Goal: Information Seeking & Learning: Learn about a topic

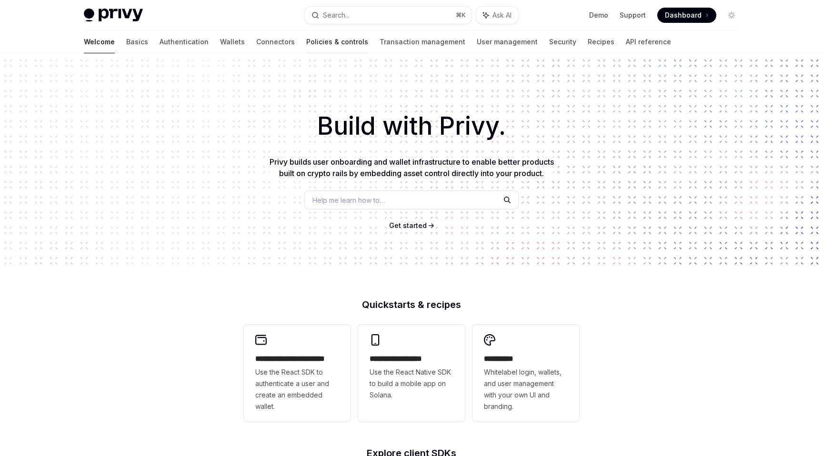
click at [306, 45] on link "Policies & controls" at bounding box center [337, 41] width 62 height 23
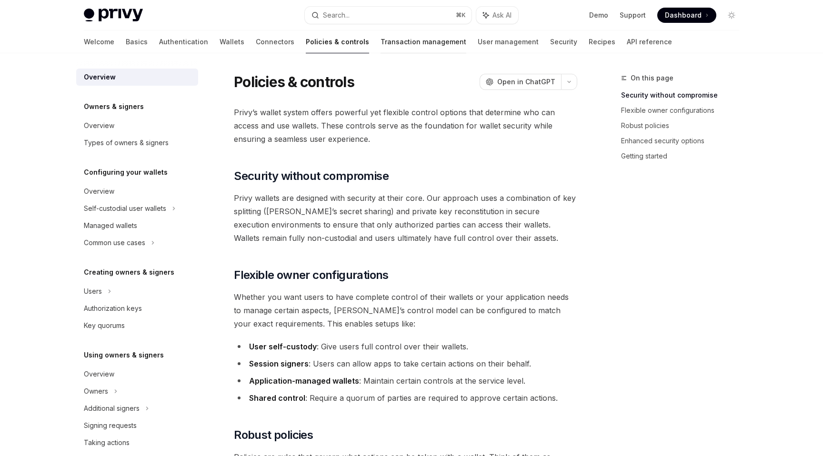
click at [380, 41] on link "Transaction management" at bounding box center [423, 41] width 86 height 23
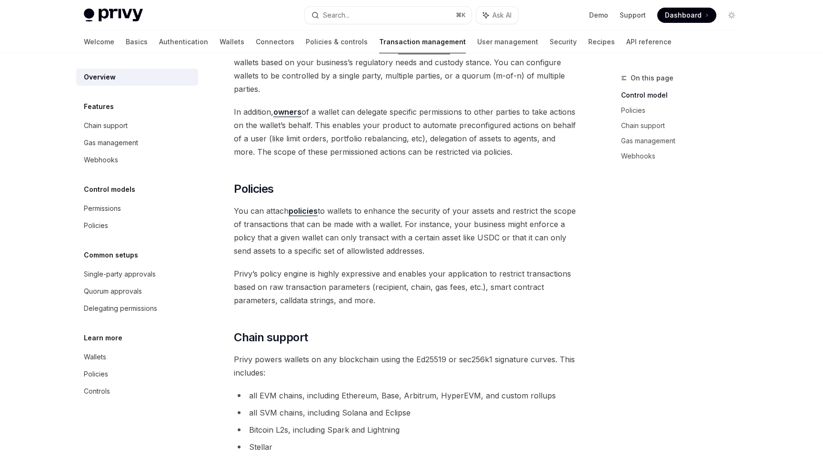
scroll to position [233, 0]
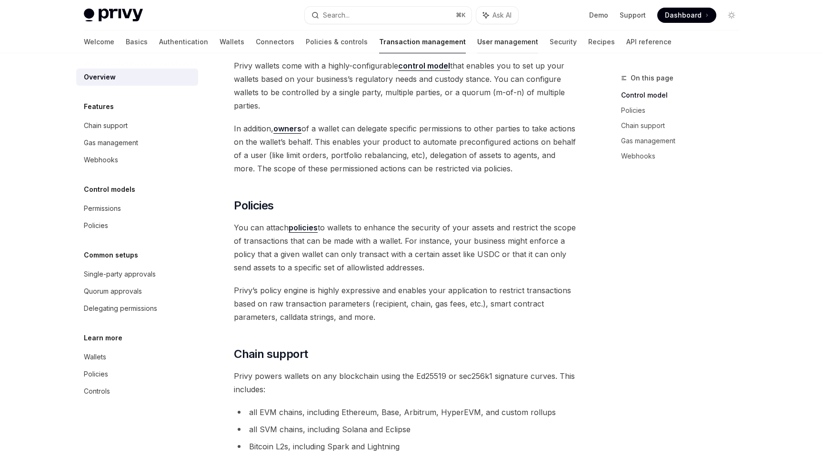
click at [477, 44] on link "User management" at bounding box center [507, 41] width 61 height 23
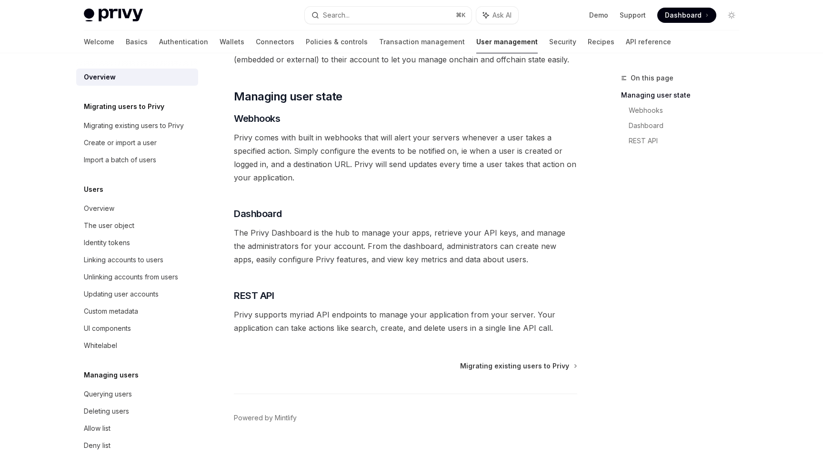
scroll to position [106, 0]
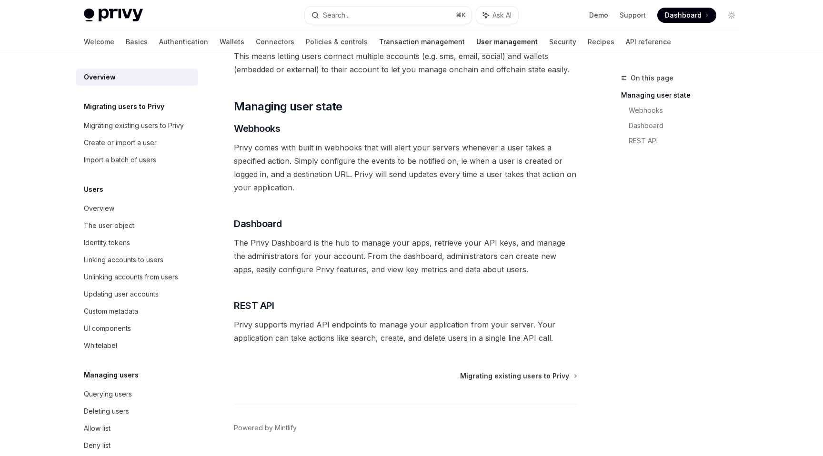
click at [379, 36] on link "Transaction management" at bounding box center [422, 41] width 86 height 23
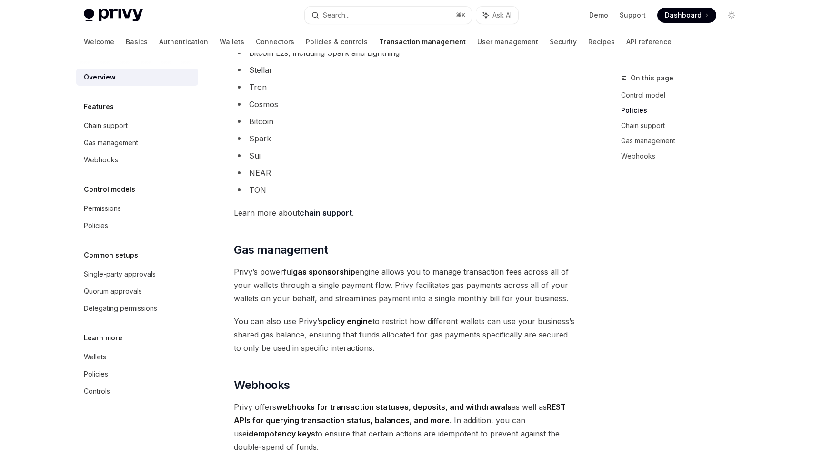
scroll to position [674, 0]
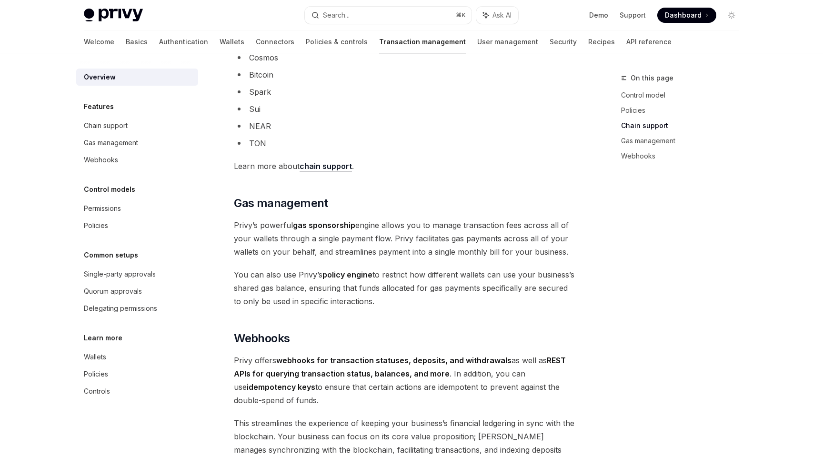
click at [423, 239] on span "Privy’s powerful gas sponsorship engine allows you to manage transaction fees a…" at bounding box center [405, 239] width 343 height 40
click at [425, 251] on span "Privy’s powerful gas sponsorship engine allows you to manage transaction fees a…" at bounding box center [405, 239] width 343 height 40
click at [425, 270] on span "You can also use Privy’s policy engine to restrict how different wallets can us…" at bounding box center [405, 288] width 343 height 40
click at [414, 253] on span "Privy’s powerful gas sponsorship engine allows you to manage transaction fees a…" at bounding box center [405, 239] width 343 height 40
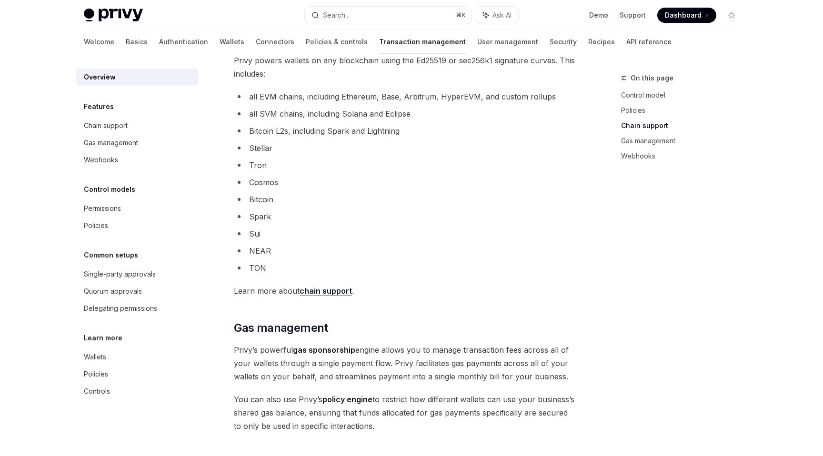
scroll to position [530, 0]
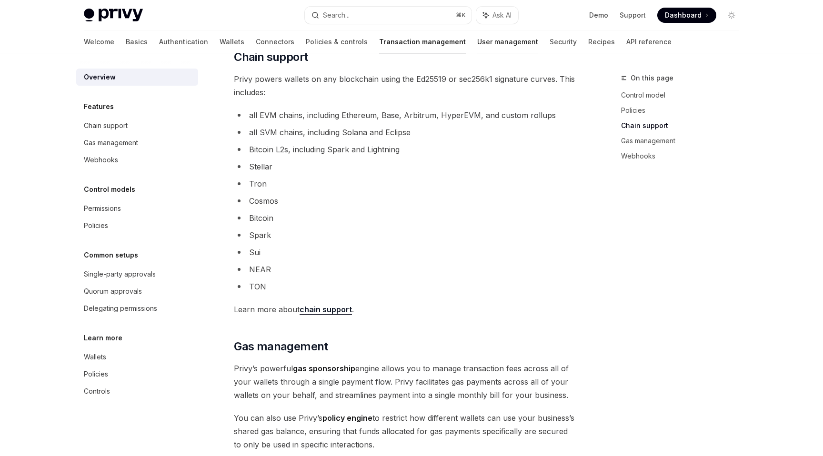
click at [477, 47] on link "User management" at bounding box center [507, 41] width 61 height 23
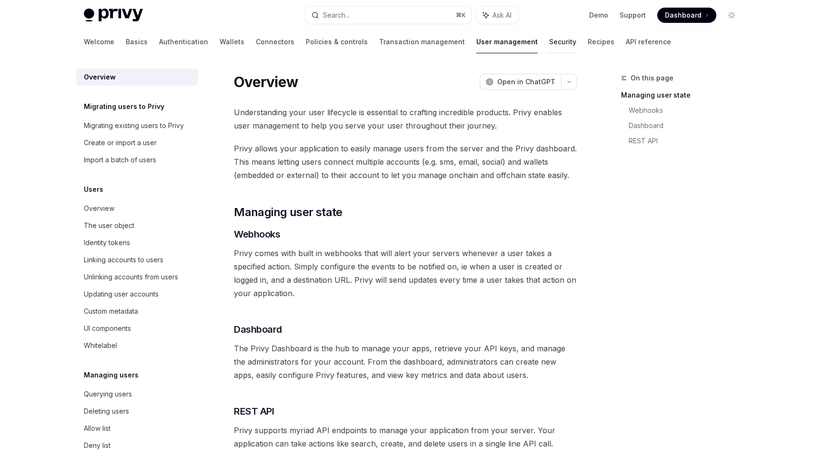
click at [549, 43] on link "Security" at bounding box center [562, 41] width 27 height 23
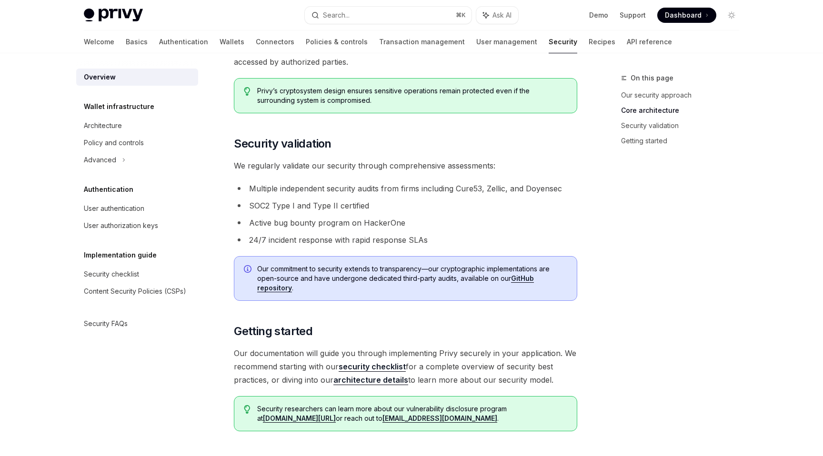
scroll to position [530, 0]
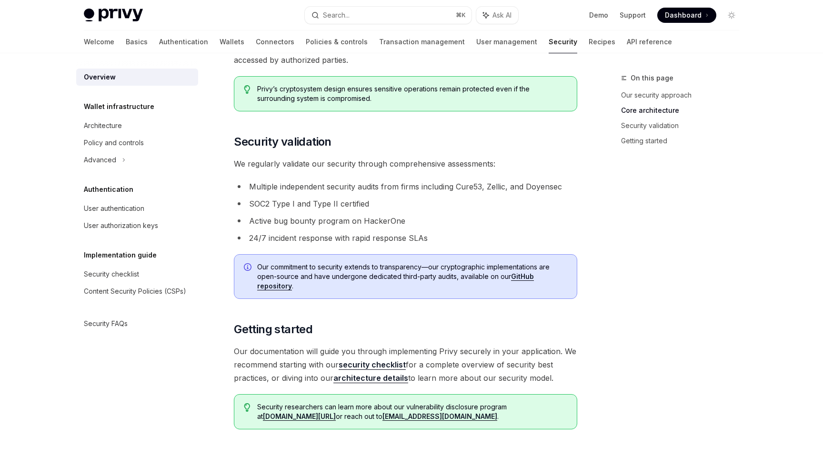
click at [410, 180] on li "Multiple independent security audits from firms including Cure53, Zellic, and D…" at bounding box center [405, 186] width 343 height 13
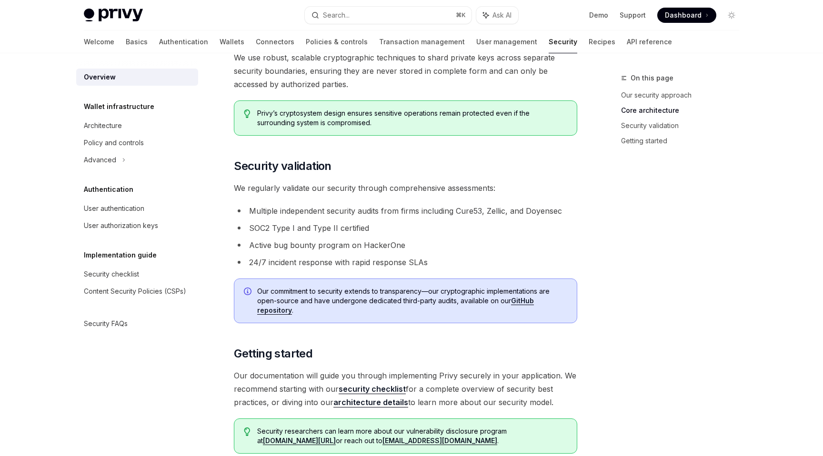
scroll to position [507, 0]
click at [360, 211] on li "Multiple independent security audits from firms including Cure53, Zellic, and D…" at bounding box center [405, 209] width 343 height 13
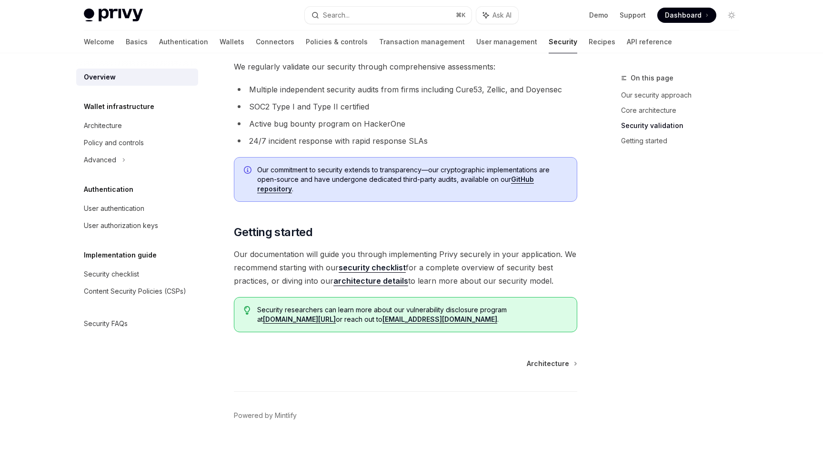
scroll to position [628, 0]
click at [363, 281] on link "architecture details" at bounding box center [370, 281] width 75 height 10
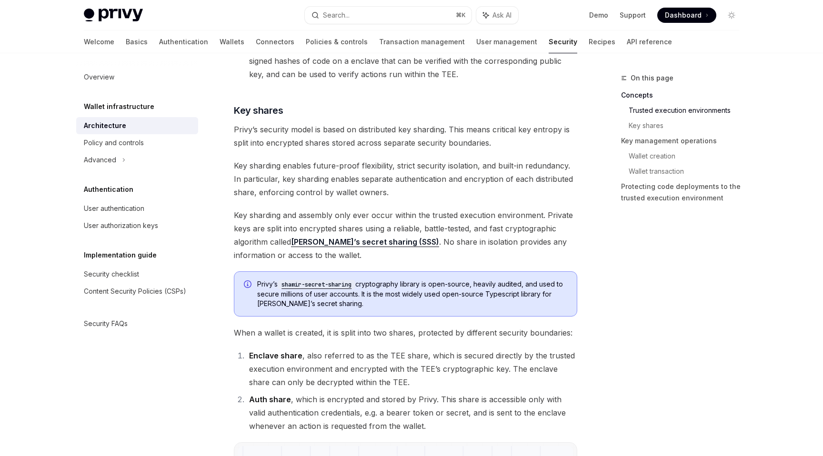
scroll to position [395, 0]
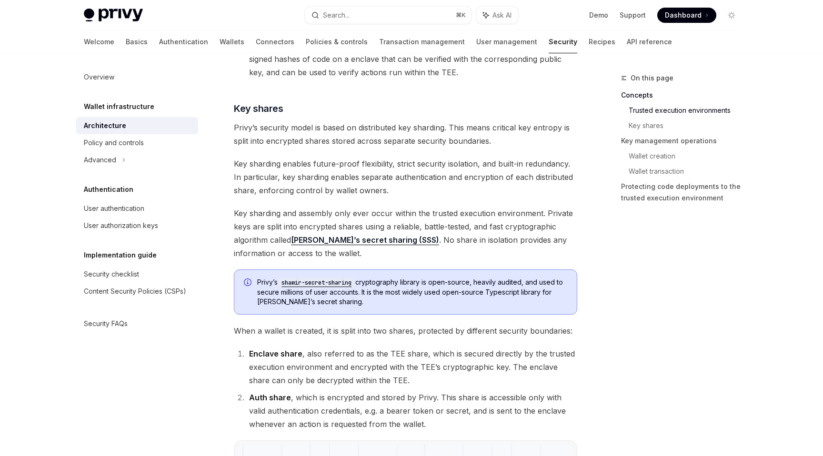
click at [344, 214] on span "Key sharding and assembly only ever occur within the trusted execution environm…" at bounding box center [405, 233] width 343 height 53
click at [346, 224] on span "Key sharding and assembly only ever occur within the trusted execution environm…" at bounding box center [405, 233] width 343 height 53
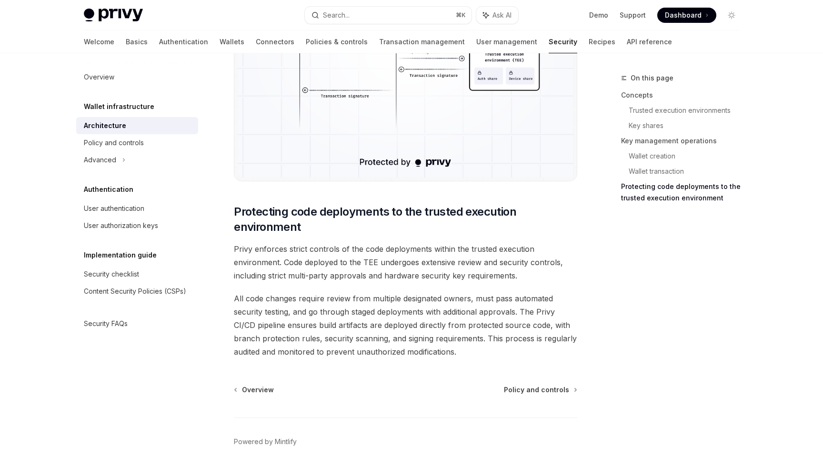
scroll to position [1945, 0]
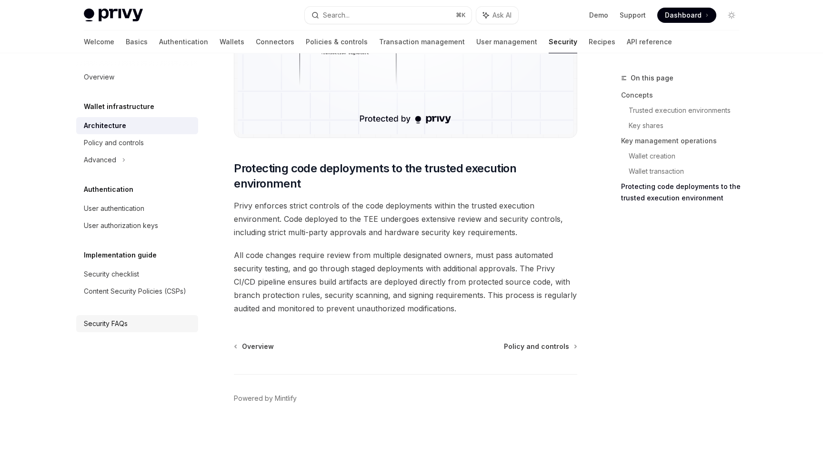
click at [127, 328] on div "Security FAQs" at bounding box center [106, 323] width 44 height 11
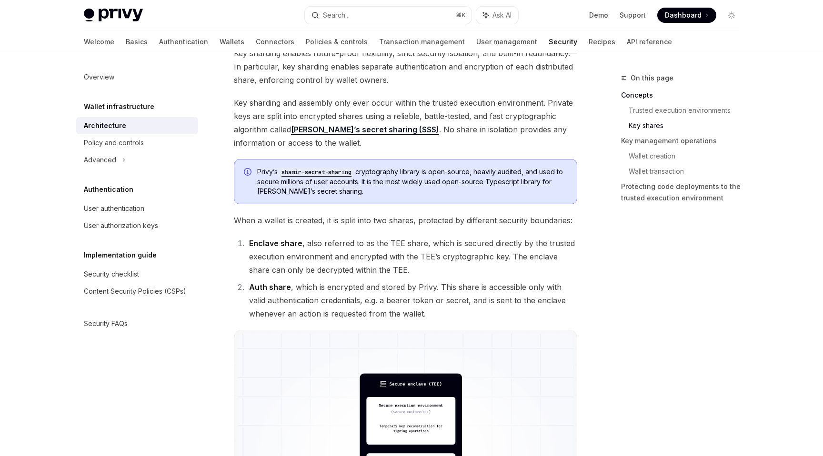
scroll to position [420, 0]
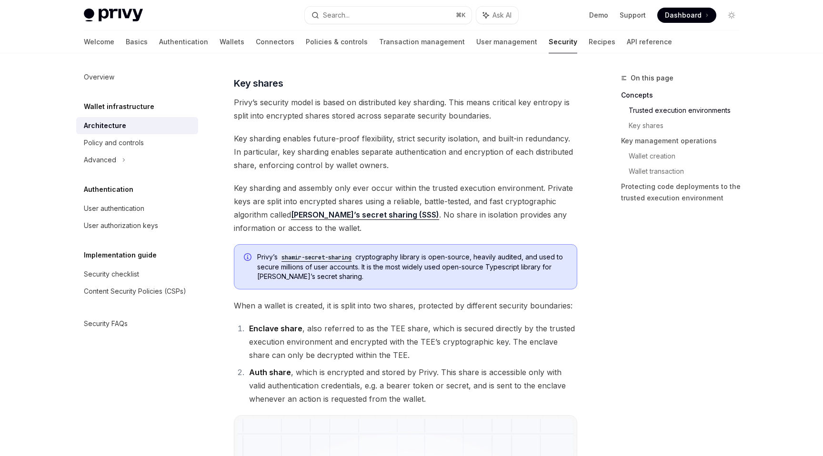
click at [396, 213] on link "[PERSON_NAME]’s secret sharing (SSS)" at bounding box center [365, 215] width 148 height 10
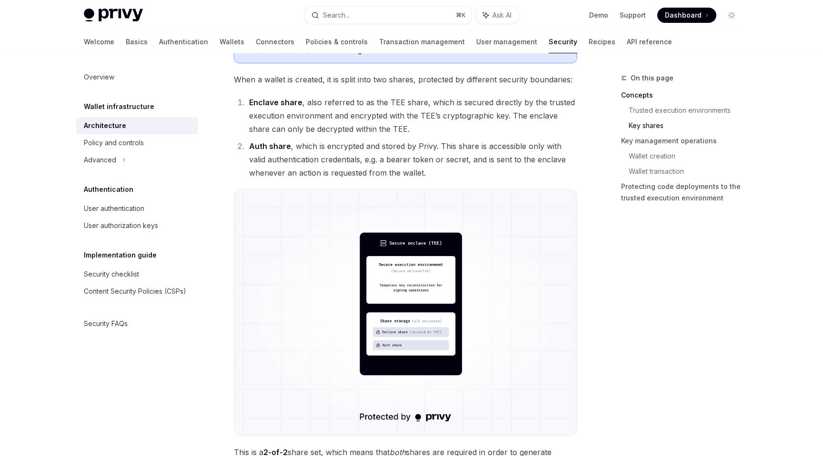
scroll to position [658, 0]
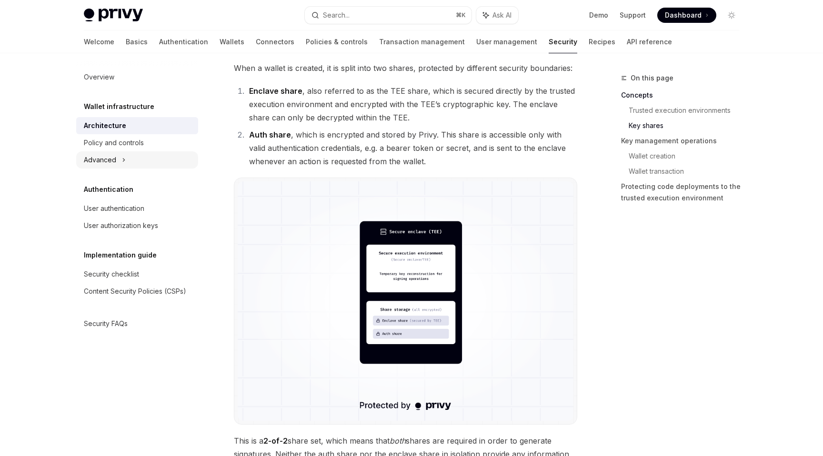
click at [113, 160] on div "Advanced" at bounding box center [100, 159] width 32 height 11
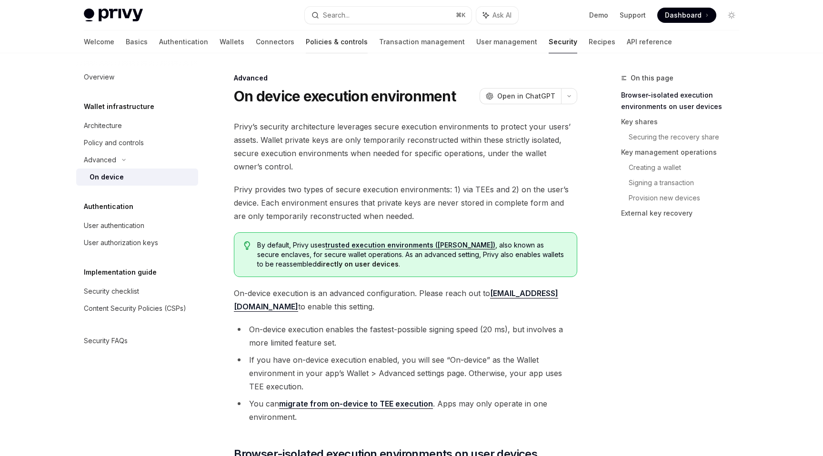
click at [306, 41] on link "Policies & controls" at bounding box center [337, 41] width 62 height 23
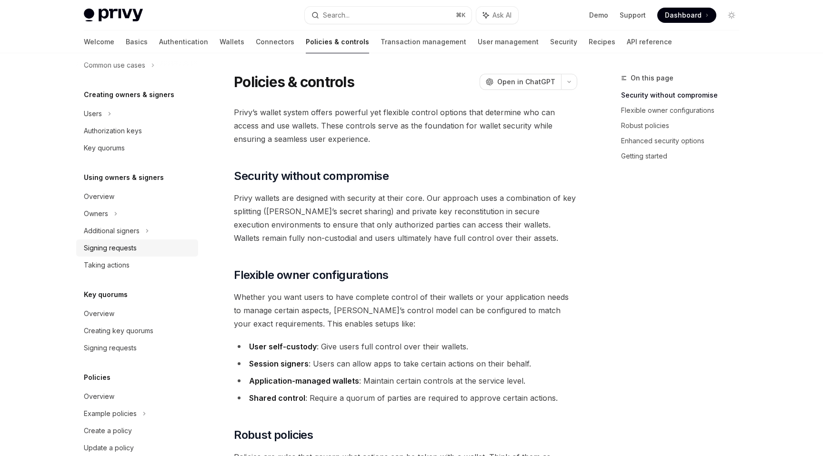
scroll to position [183, 0]
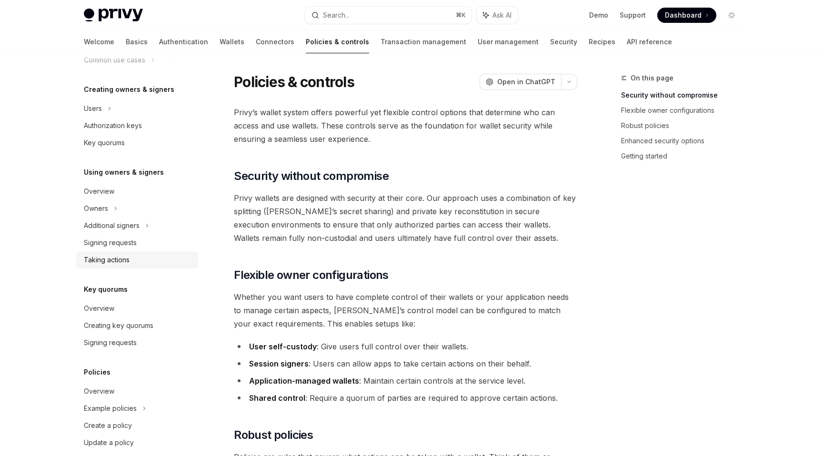
click at [116, 258] on div "Taking actions" at bounding box center [107, 259] width 46 height 11
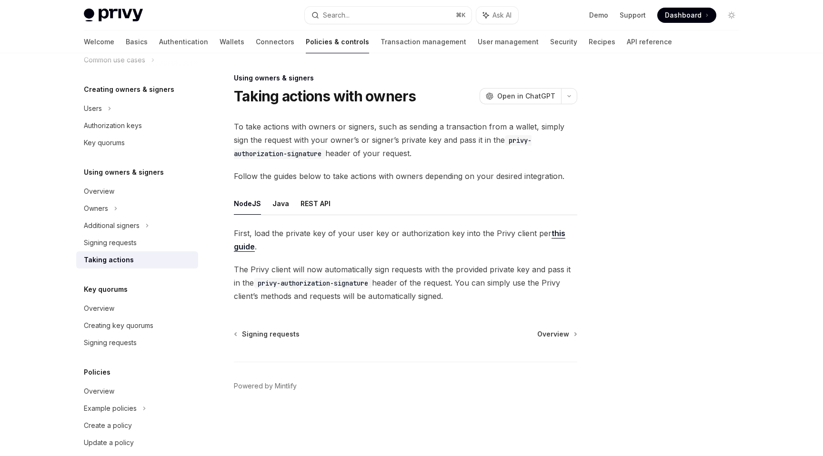
scroll to position [214, 0]
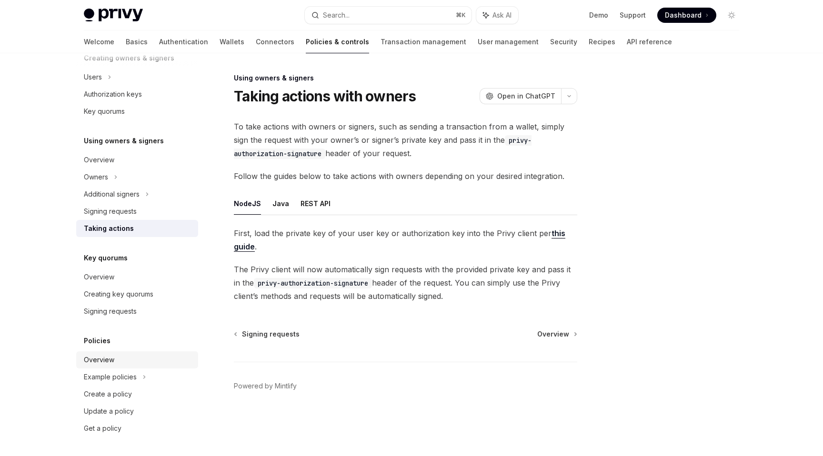
click at [112, 354] on div "Overview" at bounding box center [99, 359] width 30 height 11
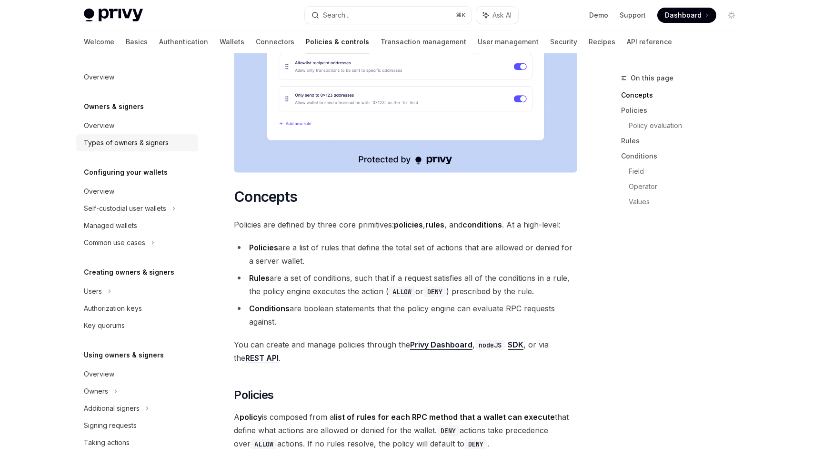
click at [130, 135] on link "Types of owners & signers" at bounding box center [137, 142] width 122 height 17
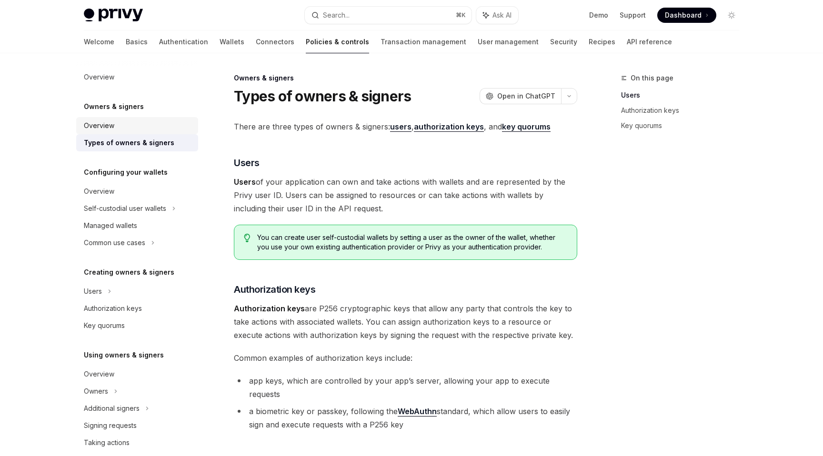
click at [123, 128] on div "Overview" at bounding box center [138, 125] width 109 height 11
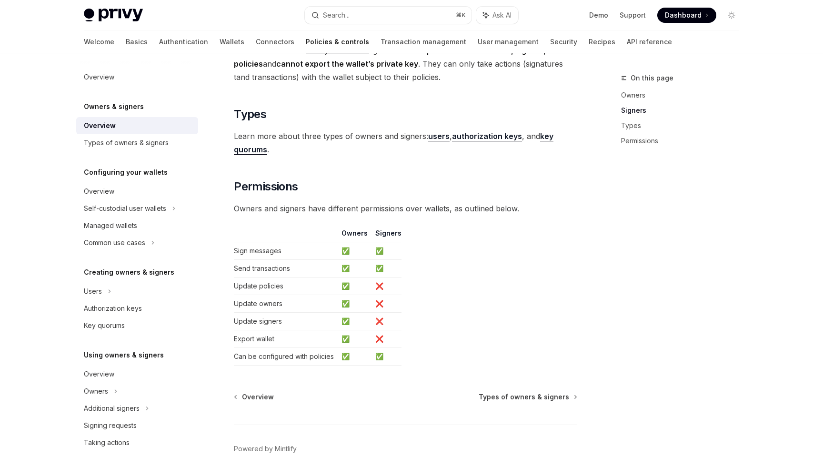
scroll to position [748, 0]
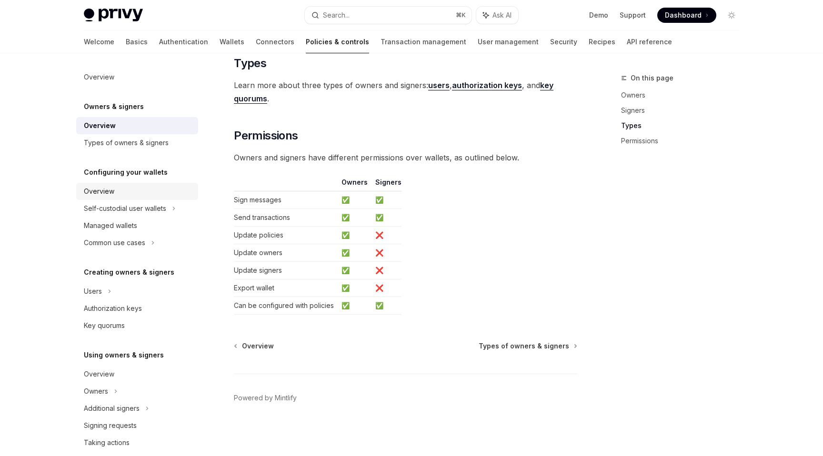
click at [96, 191] on div "Overview" at bounding box center [99, 191] width 30 height 11
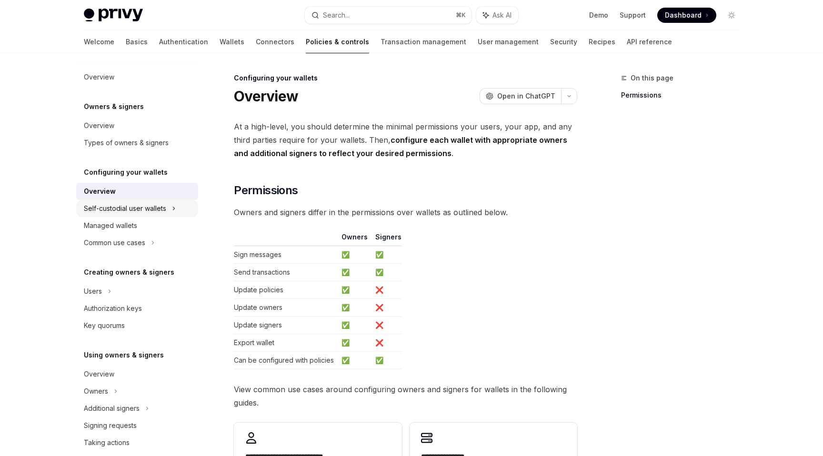
click at [107, 211] on div "Self-custodial user wallets" at bounding box center [125, 208] width 82 height 11
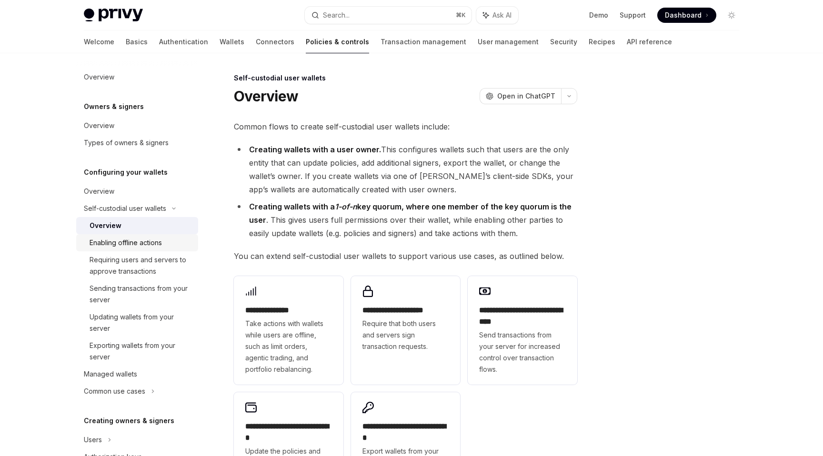
click at [115, 244] on div "Enabling offline actions" at bounding box center [126, 242] width 72 height 11
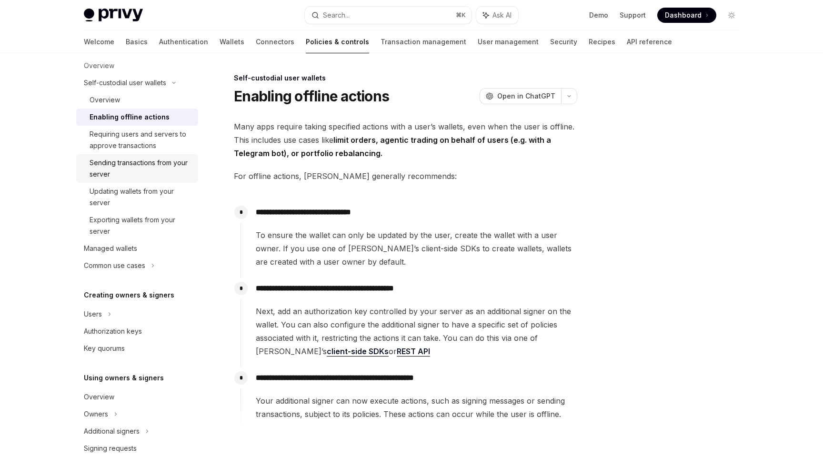
scroll to position [128, 0]
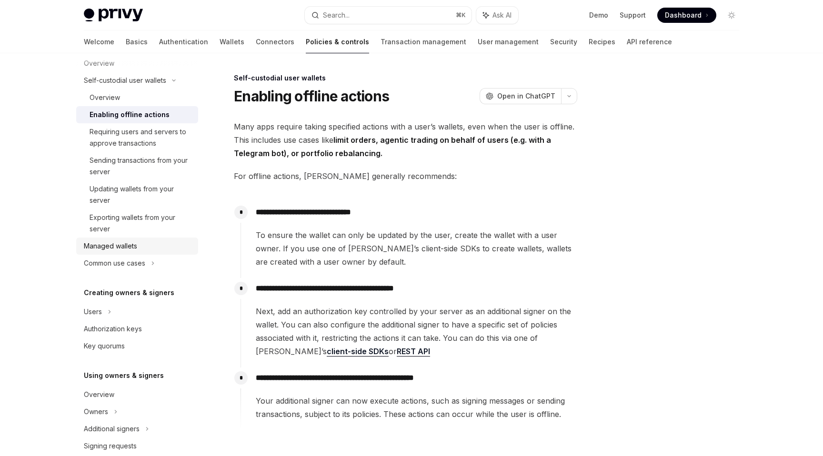
click at [116, 239] on link "Managed wallets" at bounding box center [137, 246] width 122 height 17
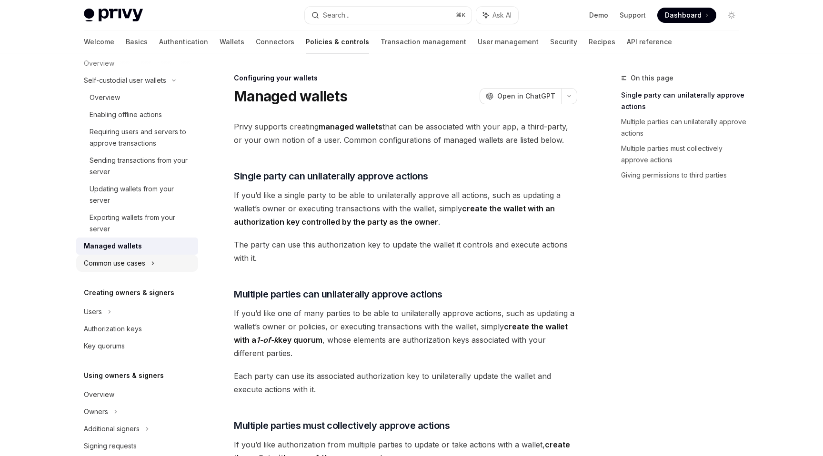
click at [123, 263] on div "Common use cases" at bounding box center [114, 263] width 61 height 11
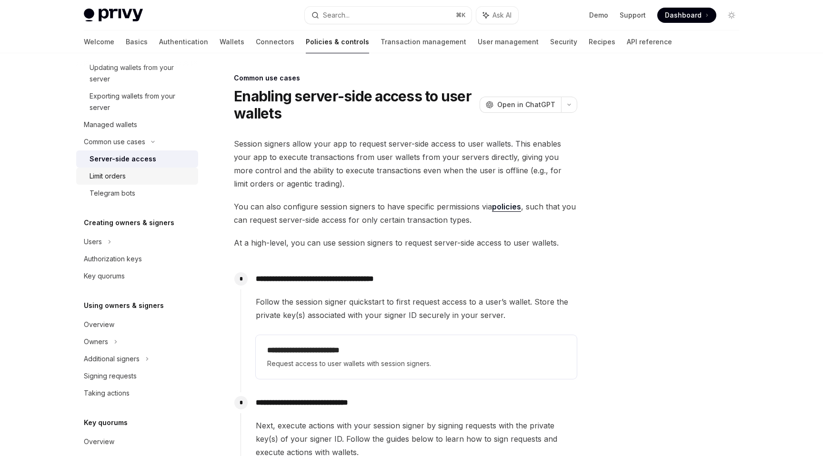
scroll to position [251, 0]
click at [112, 178] on div "Limit orders" at bounding box center [108, 174] width 36 height 11
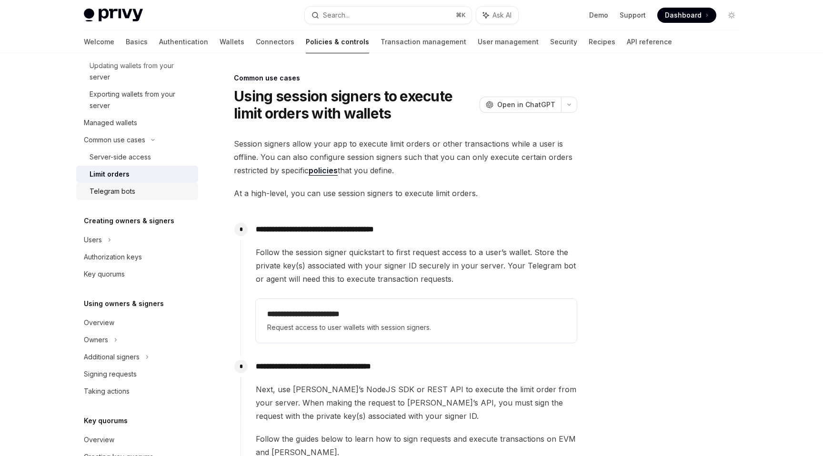
click at [118, 189] on div "Telegram bots" at bounding box center [113, 191] width 46 height 11
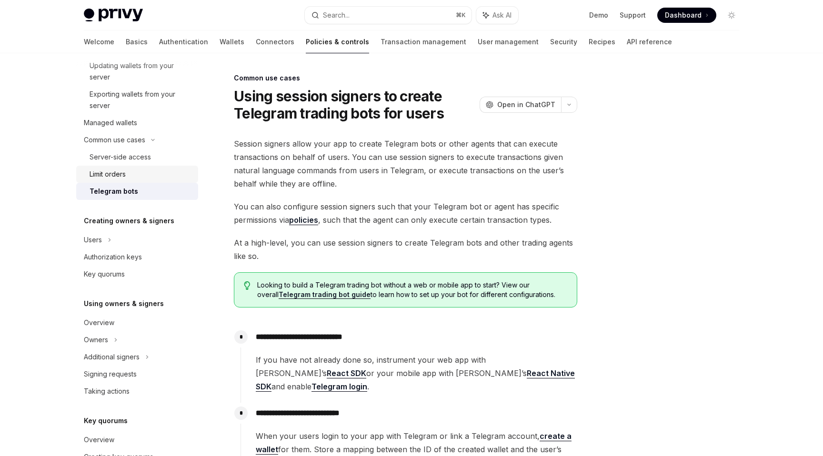
click at [113, 173] on div "Limit orders" at bounding box center [108, 174] width 36 height 11
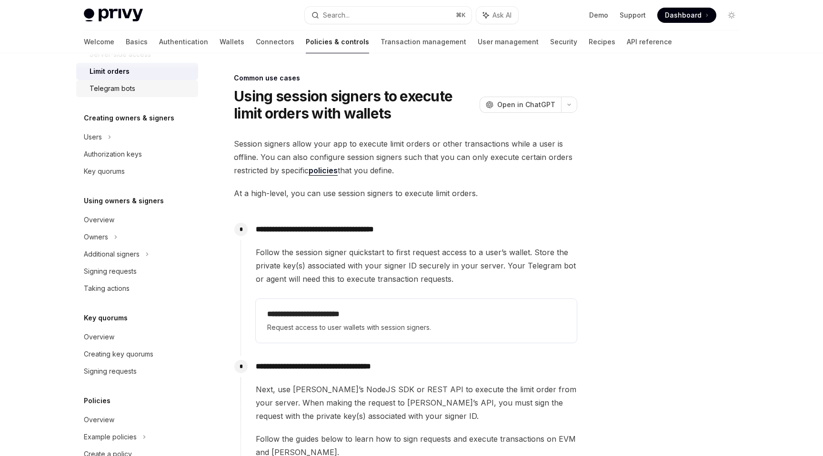
scroll to position [355, 0]
click at [380, 44] on link "Transaction management" at bounding box center [423, 41] width 86 height 23
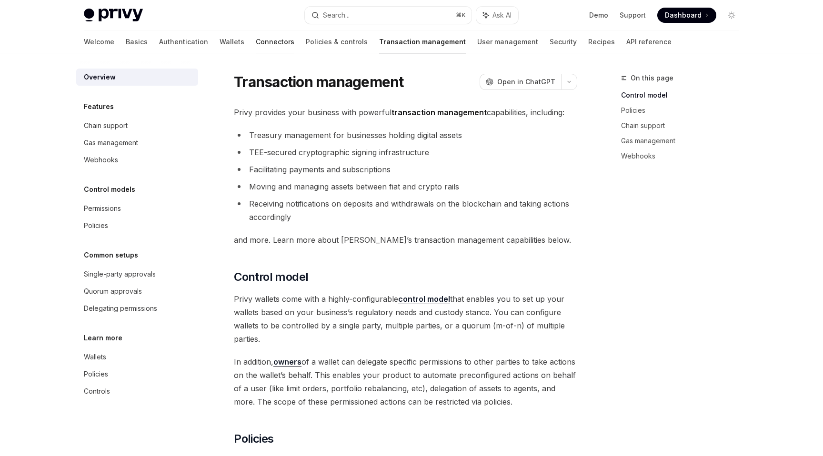
click at [256, 41] on link "Connectors" at bounding box center [275, 41] width 39 height 23
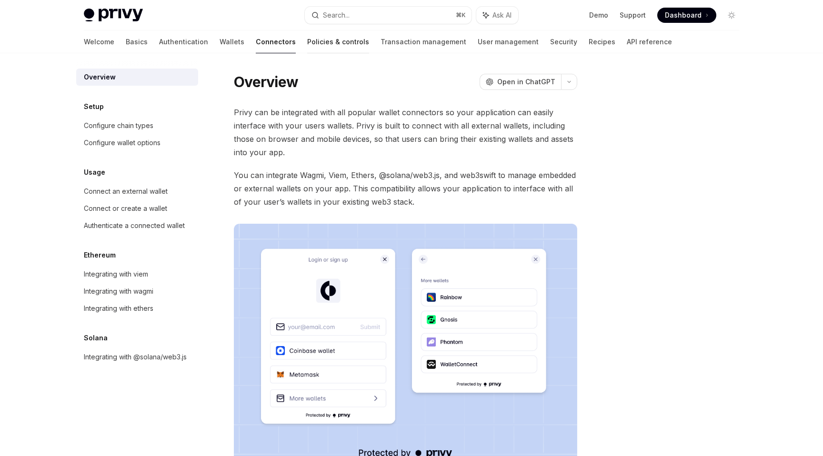
click at [307, 38] on link "Policies & controls" at bounding box center [338, 41] width 62 height 23
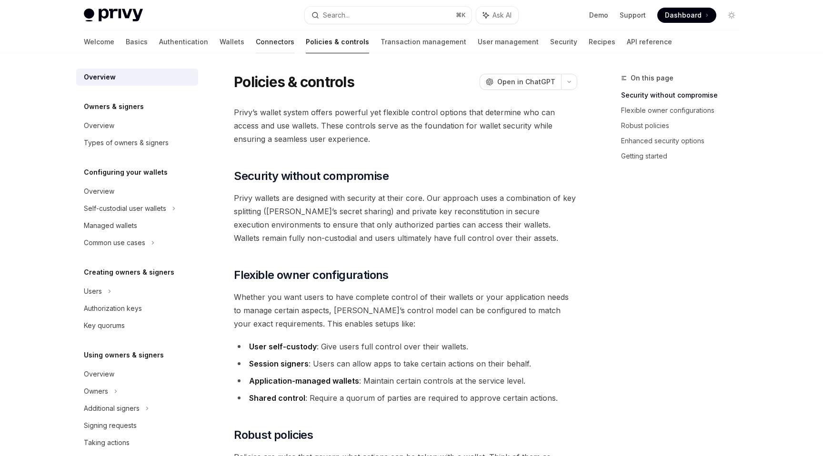
click at [256, 38] on link "Connectors" at bounding box center [275, 41] width 39 height 23
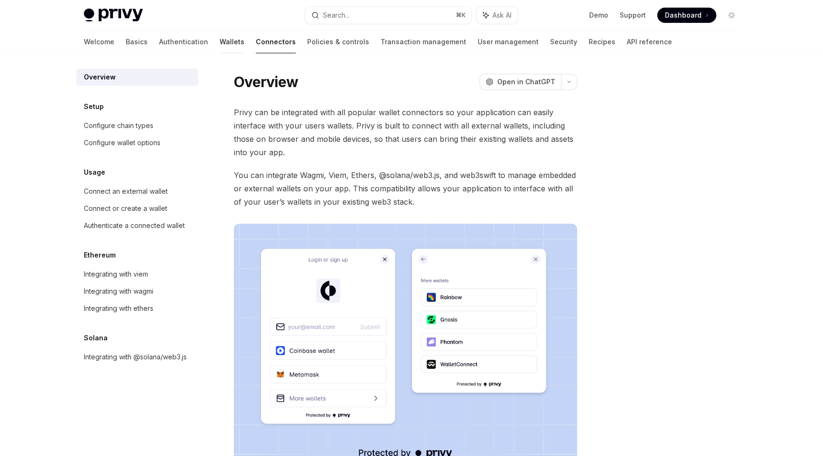
click at [219, 38] on link "Wallets" at bounding box center [231, 41] width 25 height 23
type textarea "*"
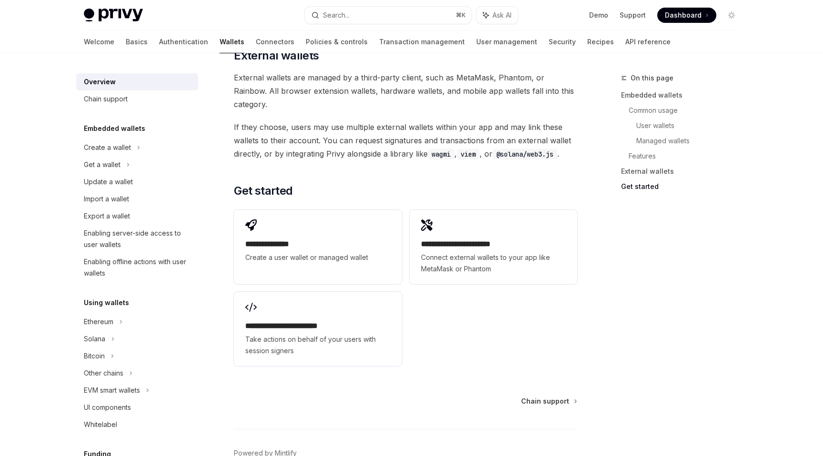
scroll to position [1439, 0]
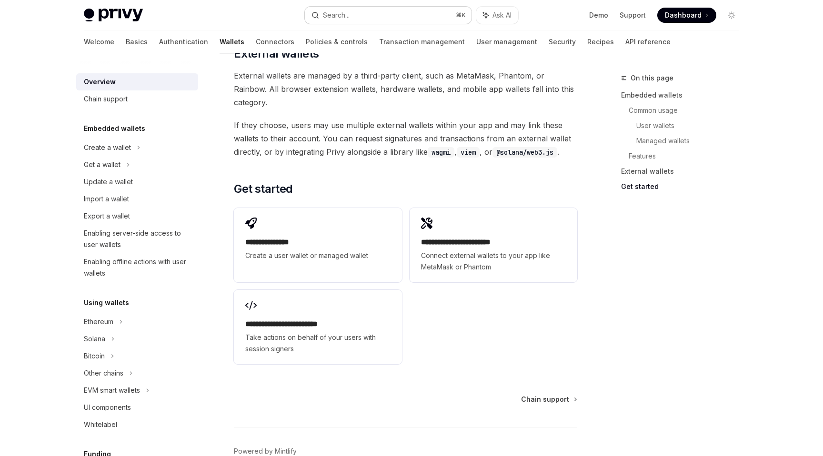
click at [397, 18] on button "Search... ⌘ K" at bounding box center [388, 15] width 167 height 17
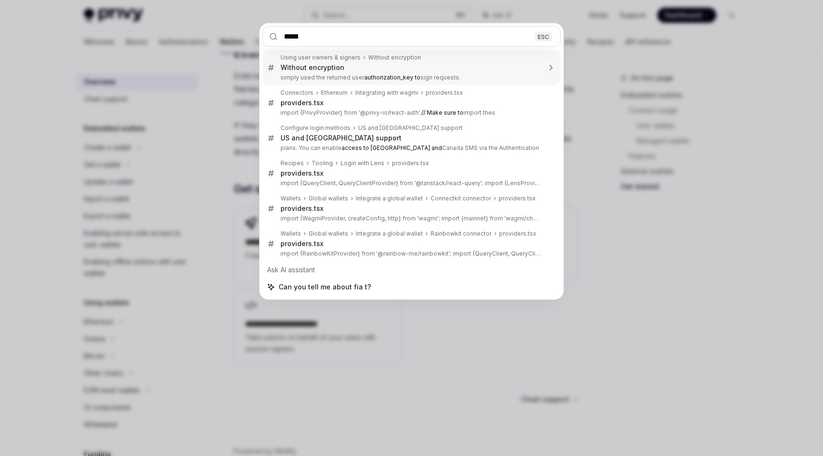
type input "****"
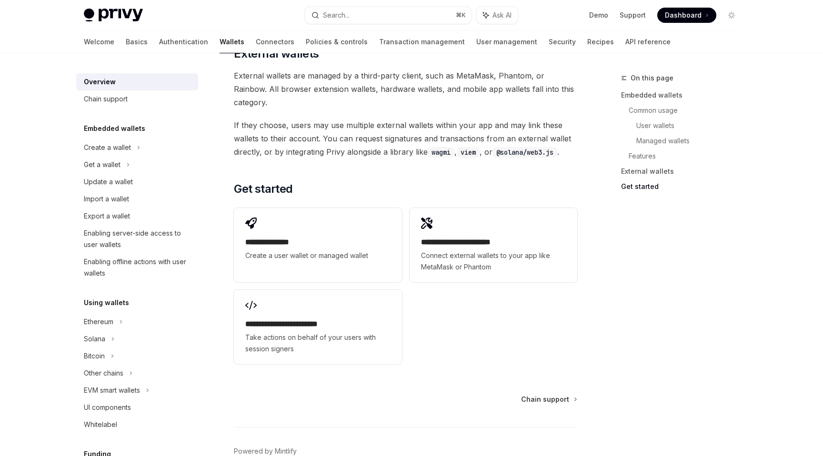
type textarea "*"
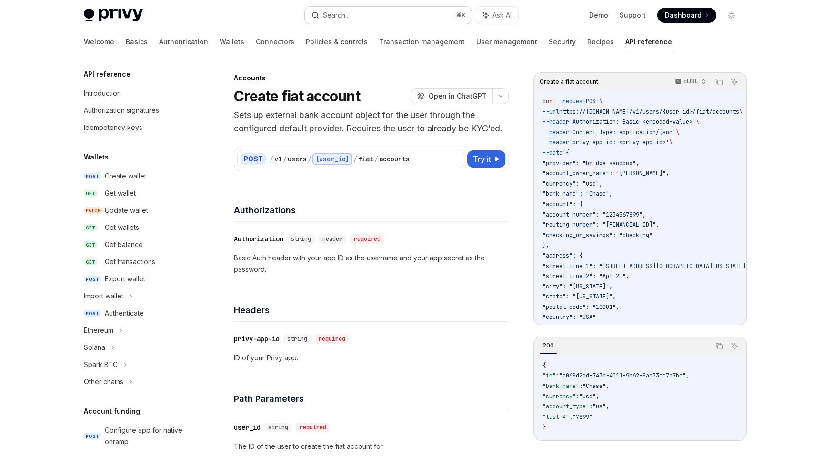
click at [349, 17] on div "Search..." at bounding box center [336, 15] width 27 height 11
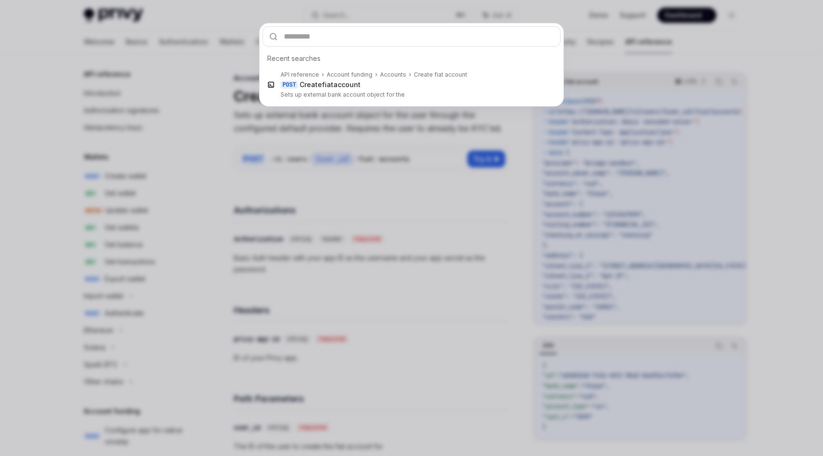
click at [406, 233] on div "Recent searches API reference Account funding Accounts Create fiat account POST…" at bounding box center [411, 228] width 823 height 456
